Goal: Task Accomplishment & Management: Use online tool/utility

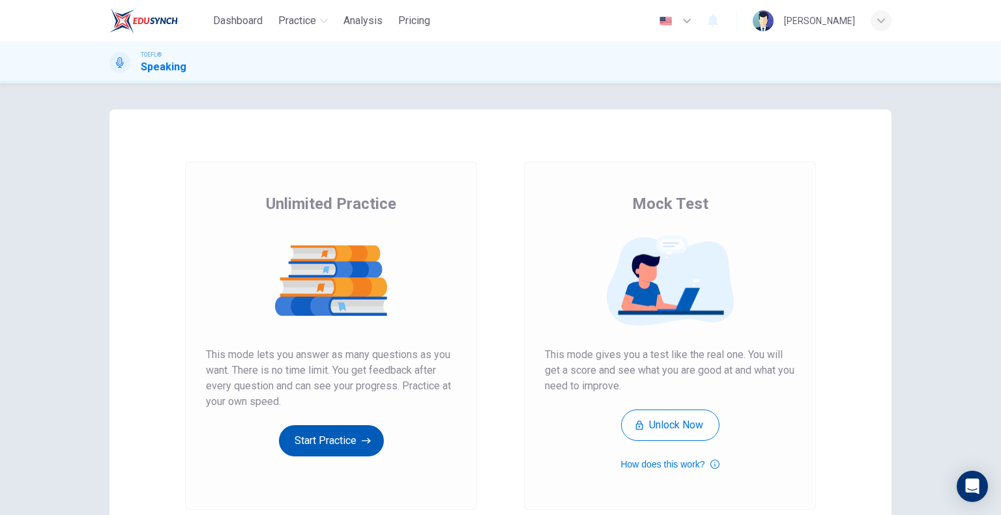
scroll to position [111, 0]
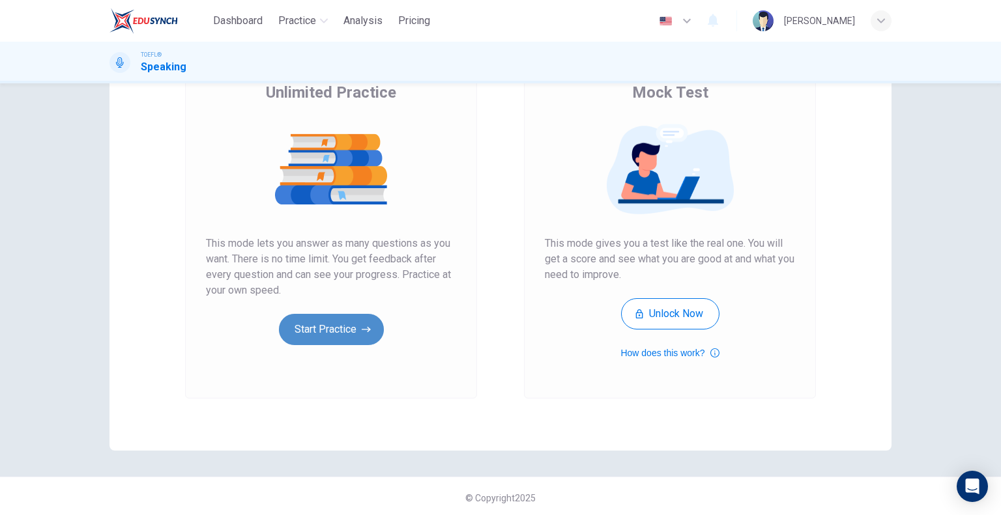
click at [340, 334] on button "Start Practice" at bounding box center [331, 329] width 105 height 31
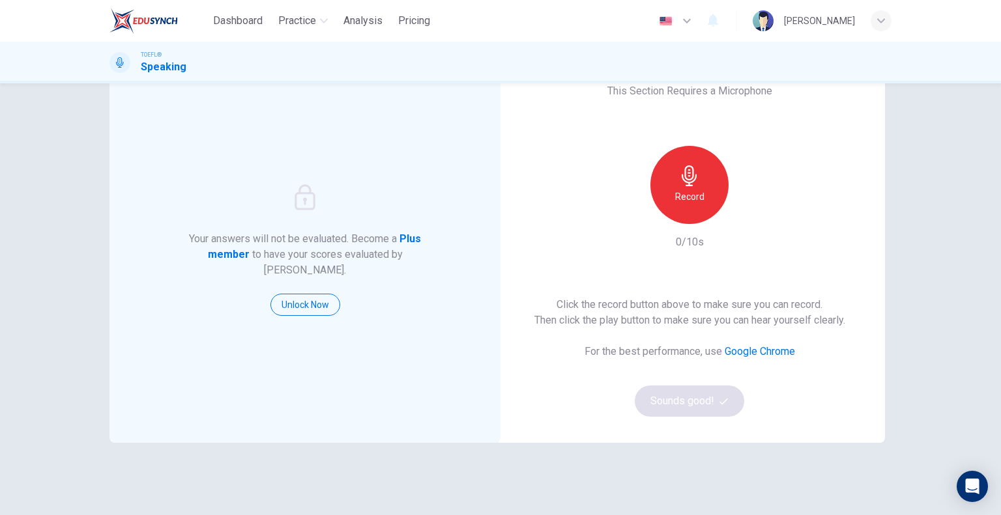
scroll to position [0, 0]
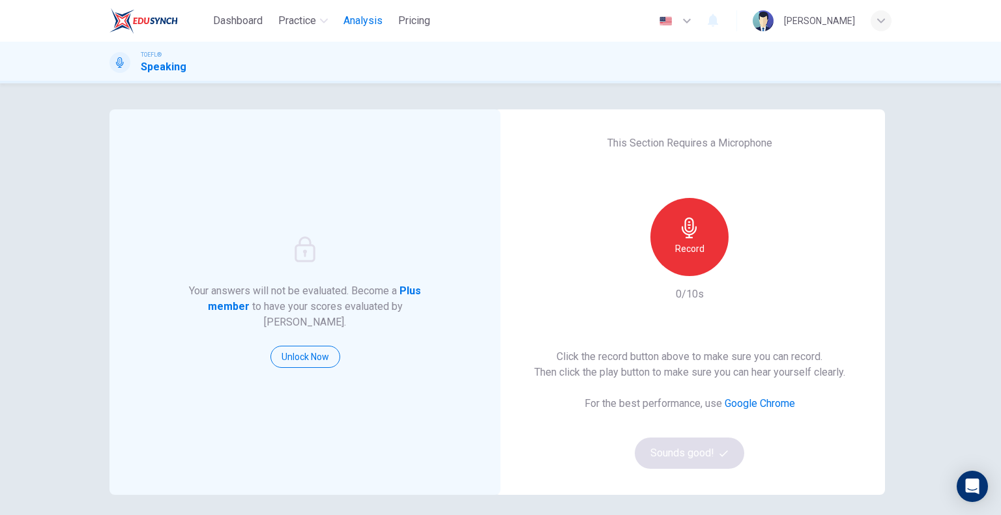
click at [368, 19] on span "Analysis" at bounding box center [362, 21] width 39 height 16
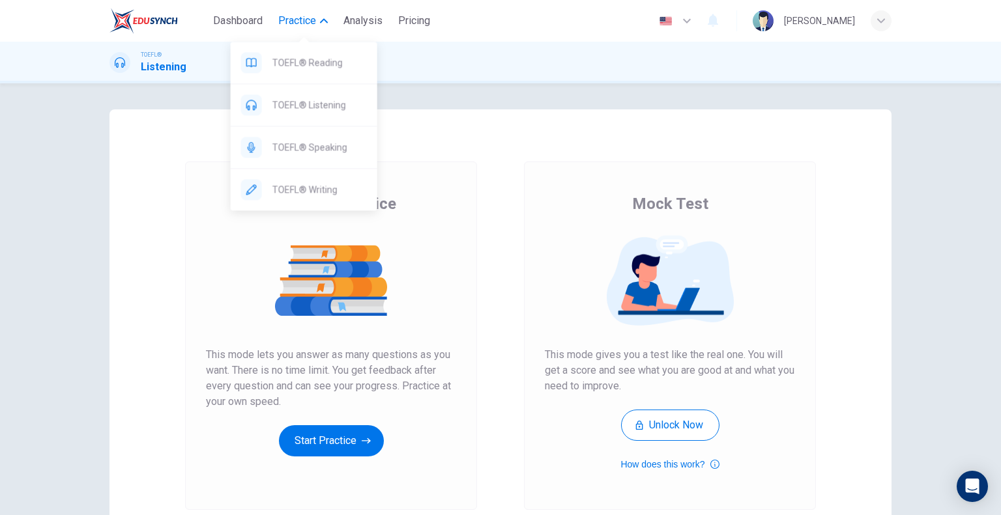
click at [300, 18] on span "Practice" at bounding box center [297, 21] width 38 height 16
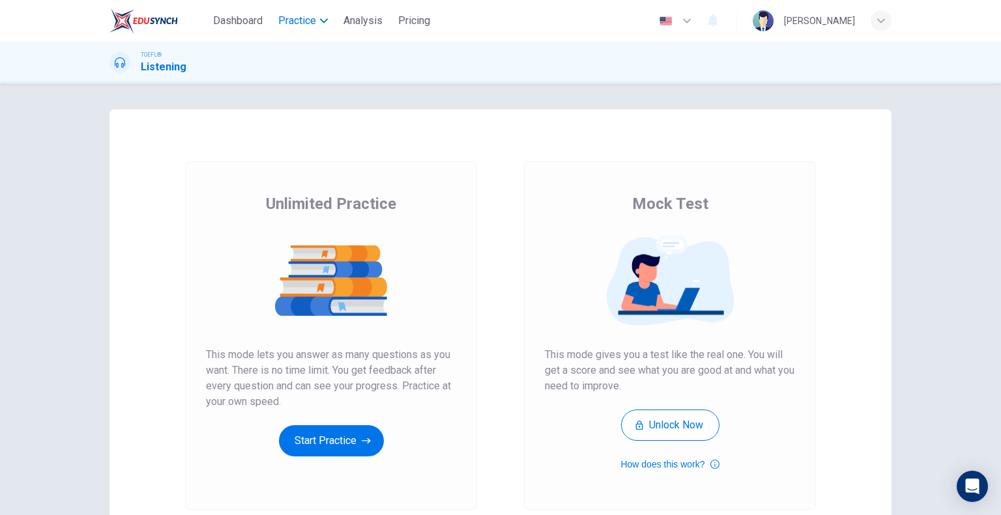
click at [300, 23] on span "Practice" at bounding box center [297, 21] width 38 height 16
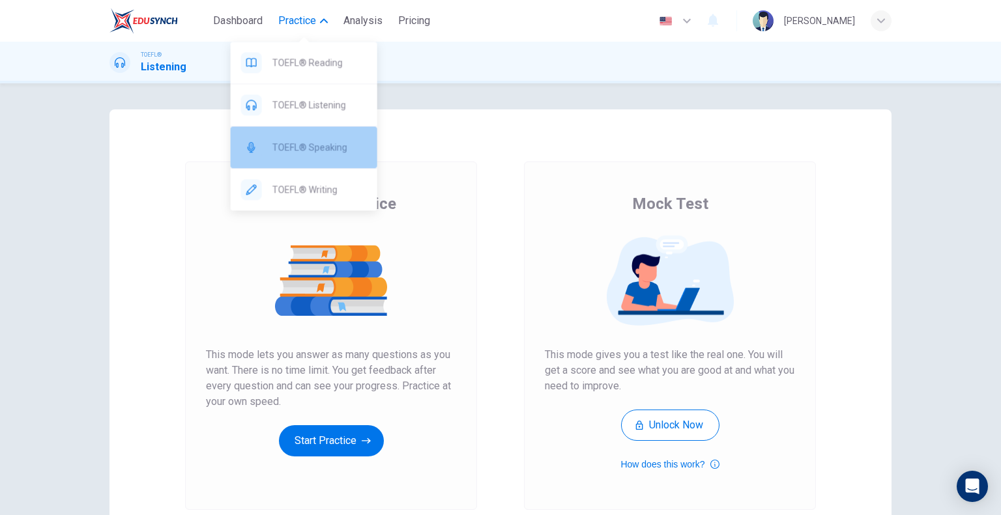
click at [320, 146] on span "TOEFL® Speaking" at bounding box center [319, 147] width 94 height 16
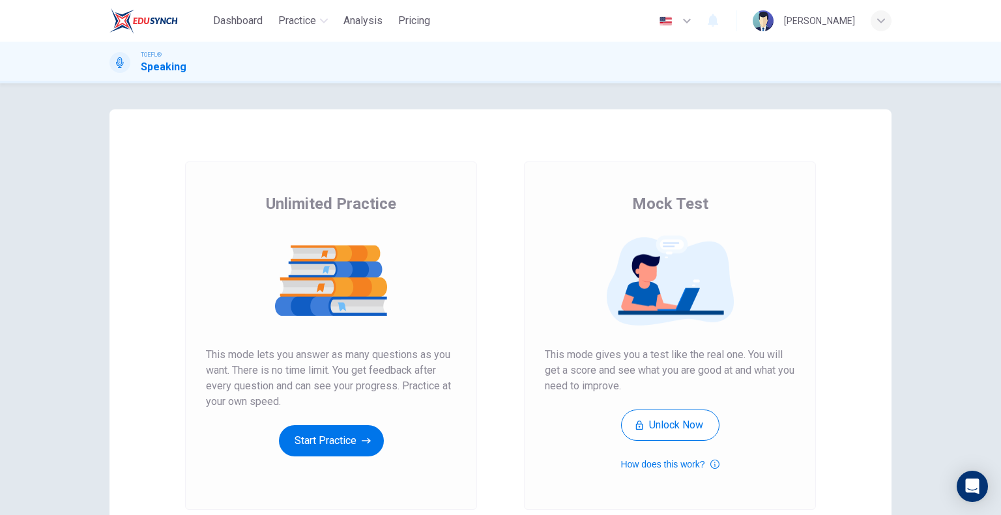
scroll to position [115, 0]
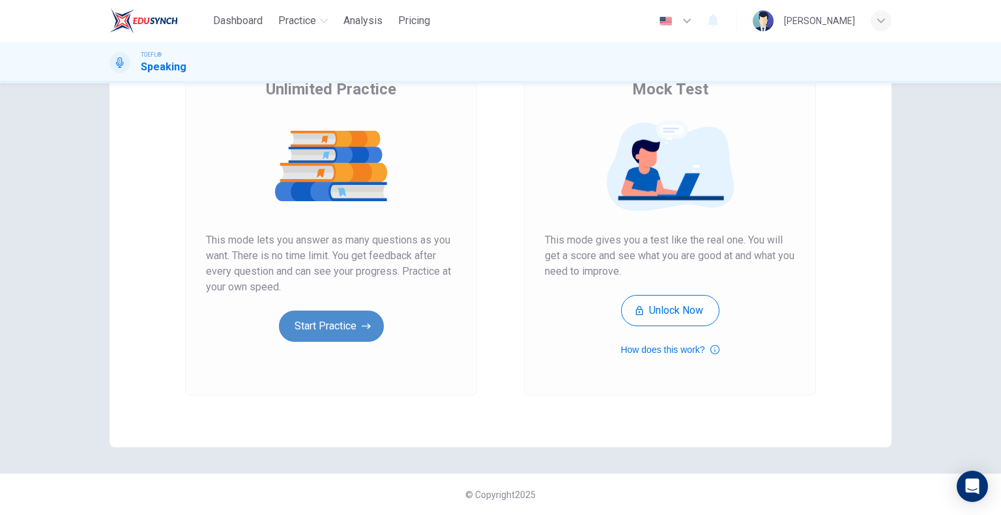
click at [348, 328] on button "Start Practice" at bounding box center [331, 326] width 105 height 31
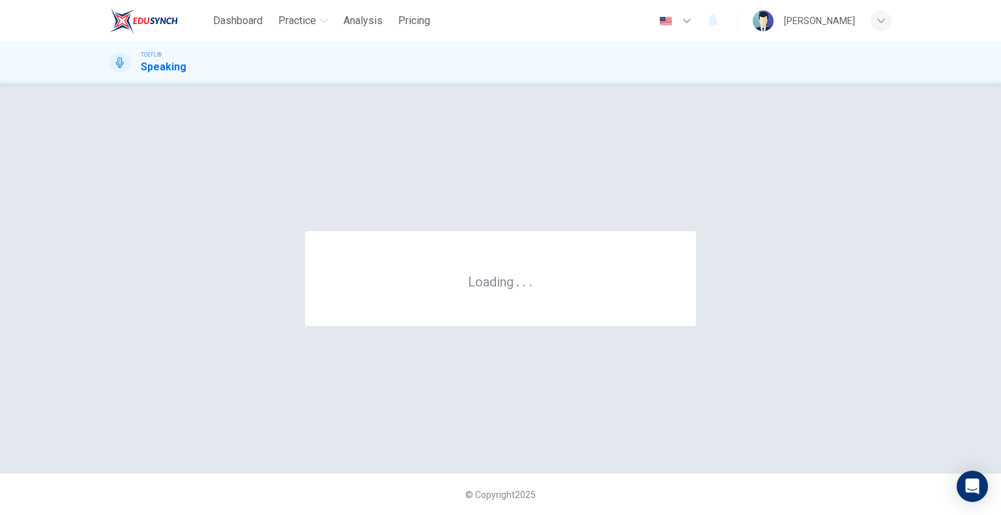
scroll to position [0, 0]
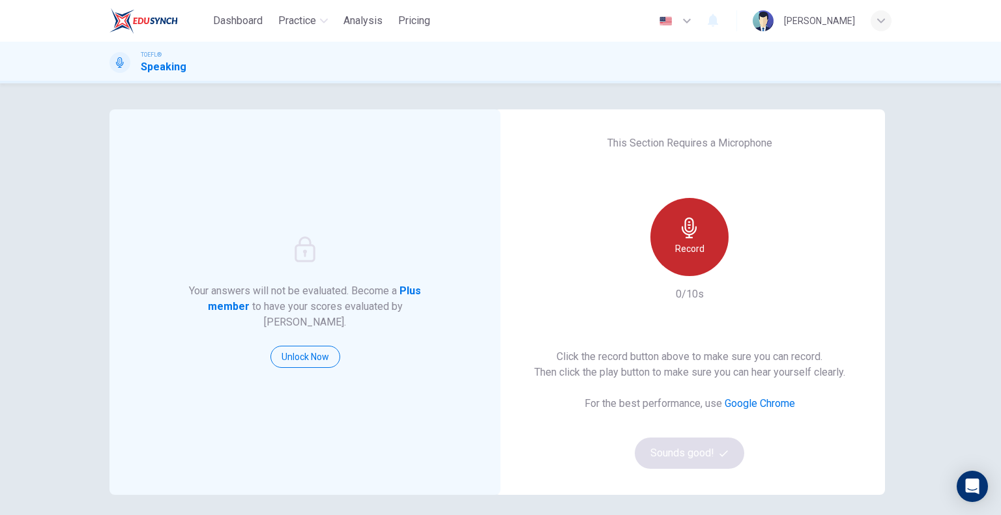
click at [686, 242] on h6 "Record" at bounding box center [689, 249] width 29 height 16
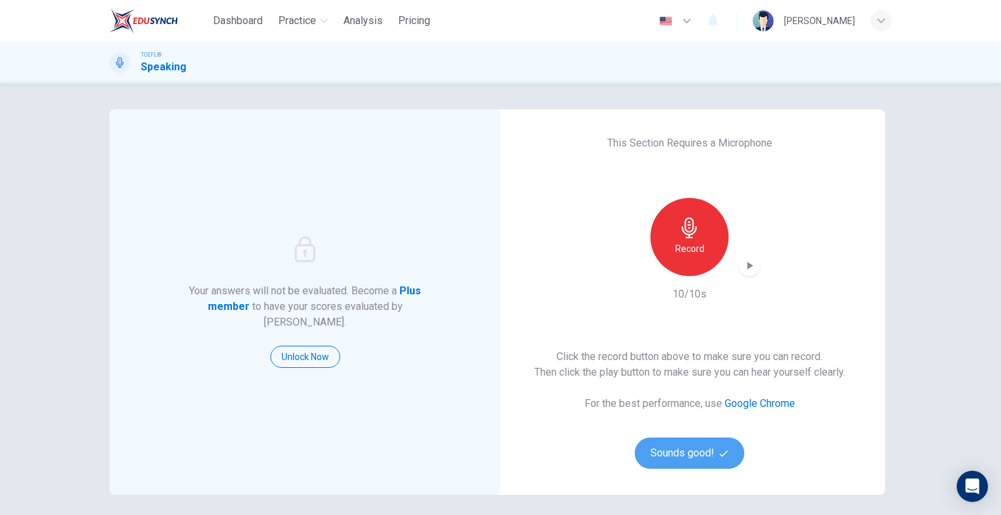
click at [693, 454] on button "Sounds good!" at bounding box center [689, 453] width 109 height 31
